Goal: Transaction & Acquisition: Download file/media

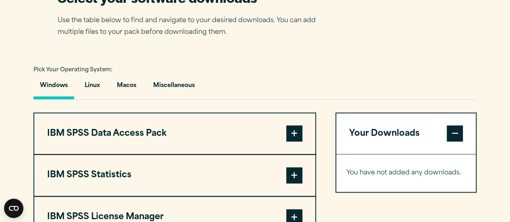
scroll to position [623, 0]
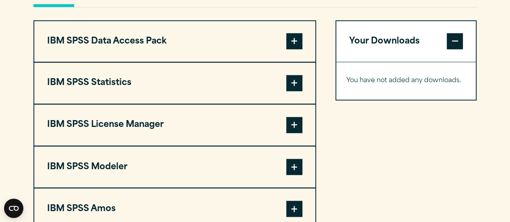
click at [296, 91] on span at bounding box center [294, 83] width 16 height 16
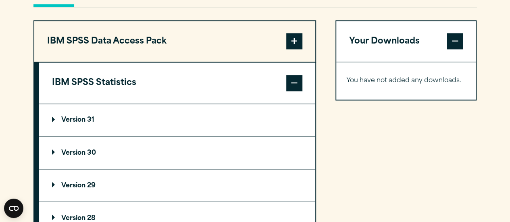
click at [86, 169] on summary "Version 30" at bounding box center [177, 153] width 276 height 32
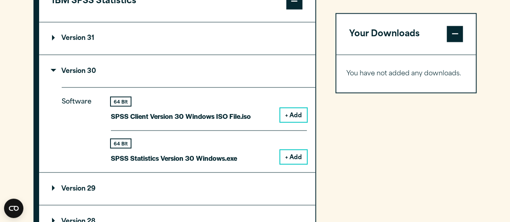
scroll to position [707, 0]
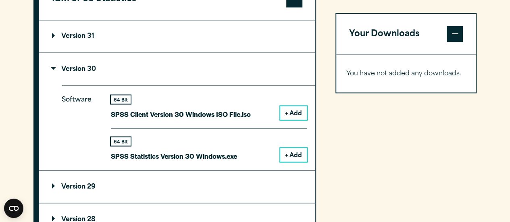
click at [296, 162] on button "+ Add" at bounding box center [293, 155] width 27 height 14
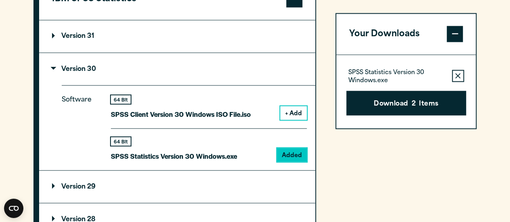
click at [380, 74] on p "SPSS Statistics Version 30 Windows.exe" at bounding box center [397, 77] width 97 height 16
click at [454, 31] on span at bounding box center [455, 34] width 16 height 16
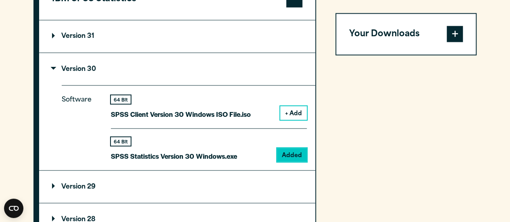
click at [454, 31] on span at bounding box center [455, 34] width 16 height 16
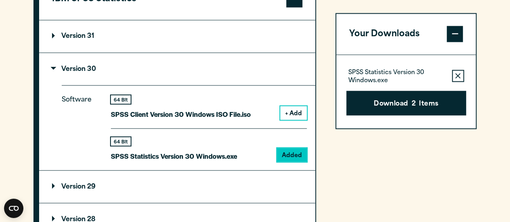
click at [460, 74] on icon "button" at bounding box center [457, 75] width 5 height 5
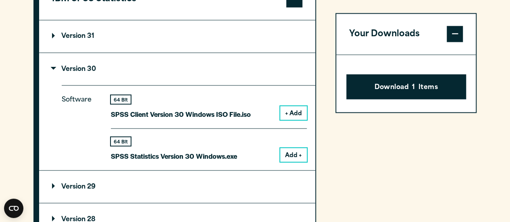
click at [455, 29] on span at bounding box center [455, 34] width 16 height 16
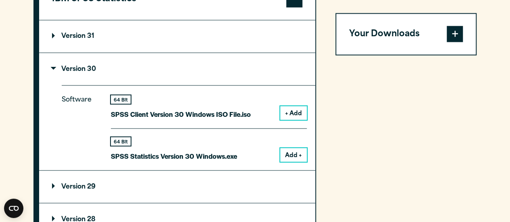
click at [455, 32] on span at bounding box center [455, 34] width 16 height 16
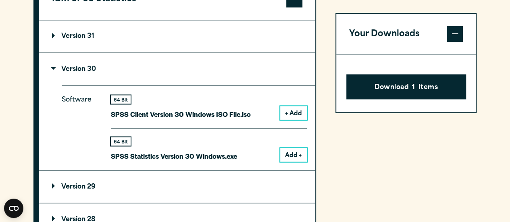
drag, startPoint x: 426, startPoint y: 85, endPoint x: 439, endPoint y: 108, distance: 26.2
click at [439, 108] on div "Download 1 Items" at bounding box center [406, 83] width 140 height 57
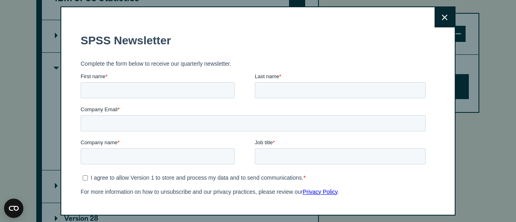
click at [426, 51] on fieldset "SPSS Newsletter" at bounding box center [255, 41] width 349 height 28
click at [440, 12] on button "Close" at bounding box center [445, 17] width 20 height 20
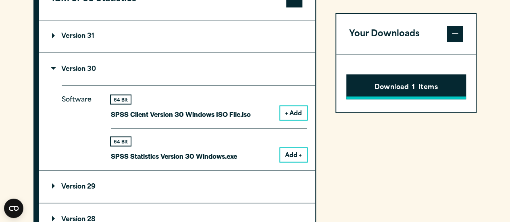
click at [419, 83] on button "Download 1 Items" at bounding box center [406, 87] width 120 height 25
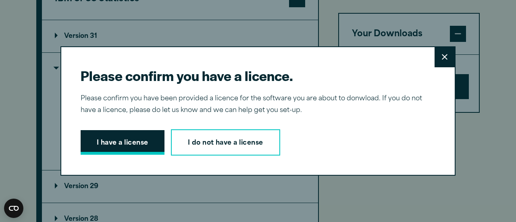
click at [125, 144] on button "I have a license" at bounding box center [123, 142] width 84 height 25
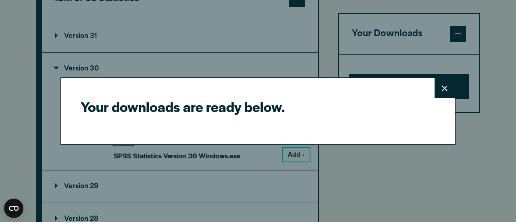
click at [442, 87] on icon at bounding box center [445, 89] width 6 height 6
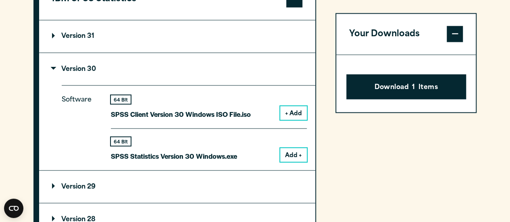
drag, startPoint x: 415, startPoint y: 86, endPoint x: 446, endPoint y: 149, distance: 70.7
click at [446, 149] on div "Your Downloads Download 1 Items" at bounding box center [407, 181] width 142 height 491
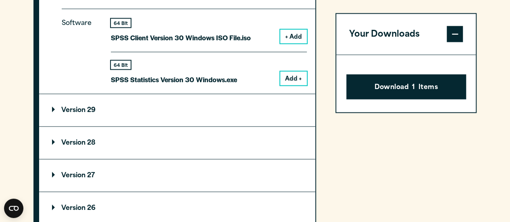
scroll to position [784, 0]
click at [98, 125] on summary "Version 29" at bounding box center [177, 110] width 276 height 32
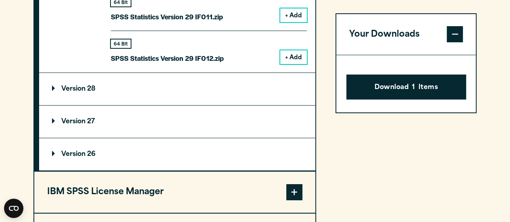
scroll to position [1469, 0]
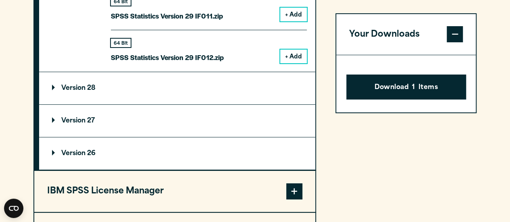
click at [88, 104] on summary "Version 28" at bounding box center [177, 88] width 276 height 32
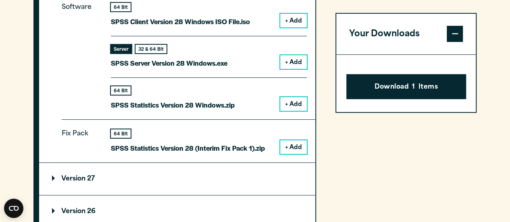
scroll to position [1761, 0]
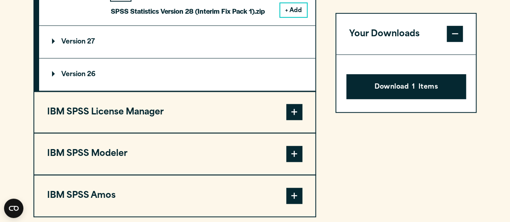
click at [119, 129] on button "IBM SPSS License Manager" at bounding box center [174, 112] width 281 height 41
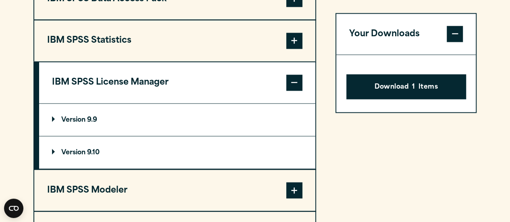
scroll to position [651, 0]
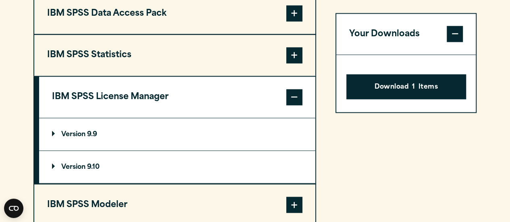
click at [257, 76] on button "IBM SPSS Statistics" at bounding box center [174, 55] width 281 height 41
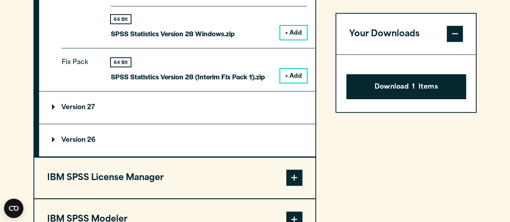
scroll to position [1697, 0]
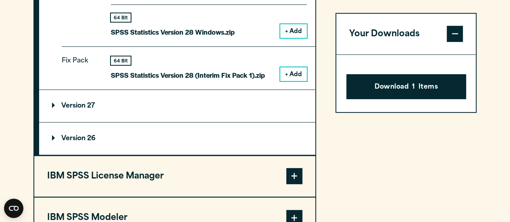
click at [138, 110] on summary "Version 27" at bounding box center [177, 106] width 276 height 32
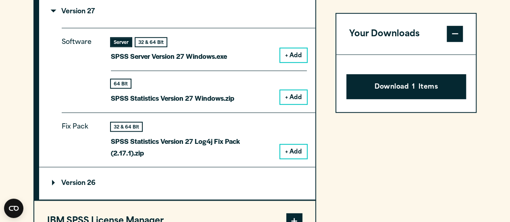
scroll to position [1819, 0]
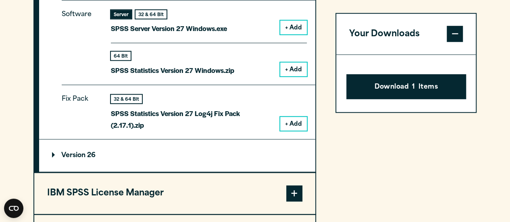
click at [110, 163] on summary "Version 26" at bounding box center [177, 156] width 276 height 32
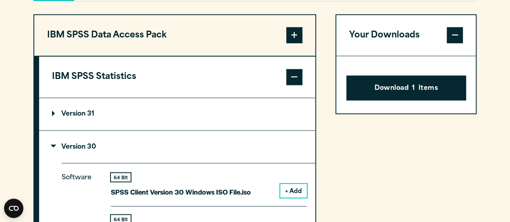
scroll to position [618, 0]
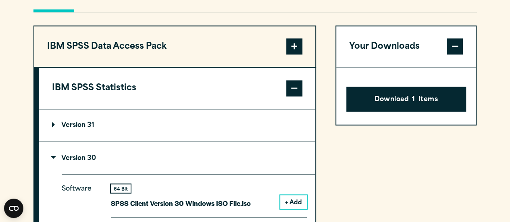
click at [91, 129] on p "Version 31" at bounding box center [73, 125] width 42 height 6
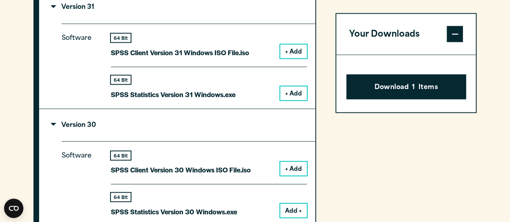
scroll to position [736, 0]
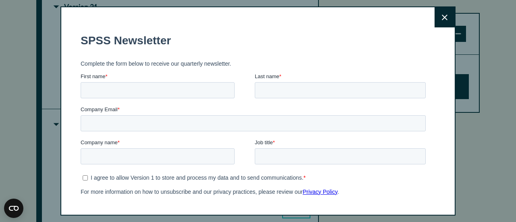
click at [439, 18] on button "Close" at bounding box center [445, 17] width 20 height 20
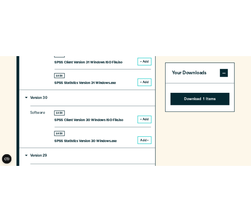
scroll to position [808, 0]
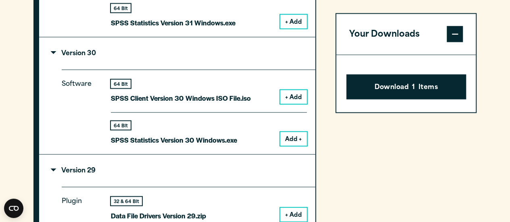
click at [294, 146] on button "Add +" at bounding box center [293, 139] width 27 height 14
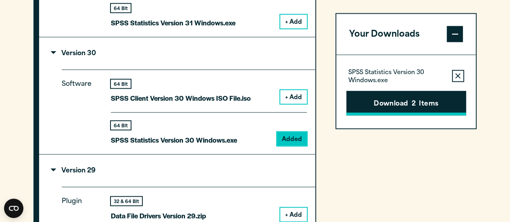
click at [408, 97] on button "Download 2 Items" at bounding box center [406, 103] width 120 height 25
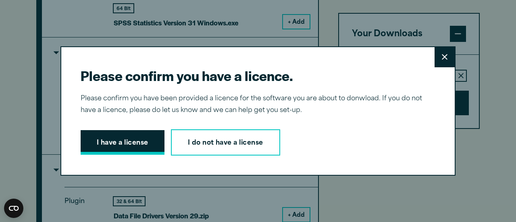
click at [119, 148] on button "I have a license" at bounding box center [123, 142] width 84 height 25
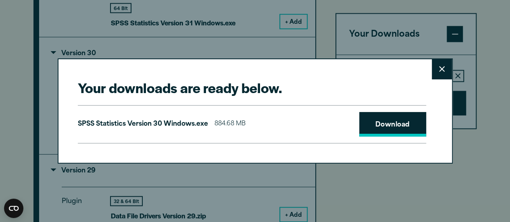
click at [393, 117] on link "Download" at bounding box center [392, 124] width 67 height 25
click at [395, 125] on link "Download" at bounding box center [392, 124] width 67 height 25
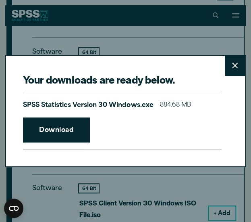
scroll to position [803, 0]
